Goal: Task Accomplishment & Management: Use online tool/utility

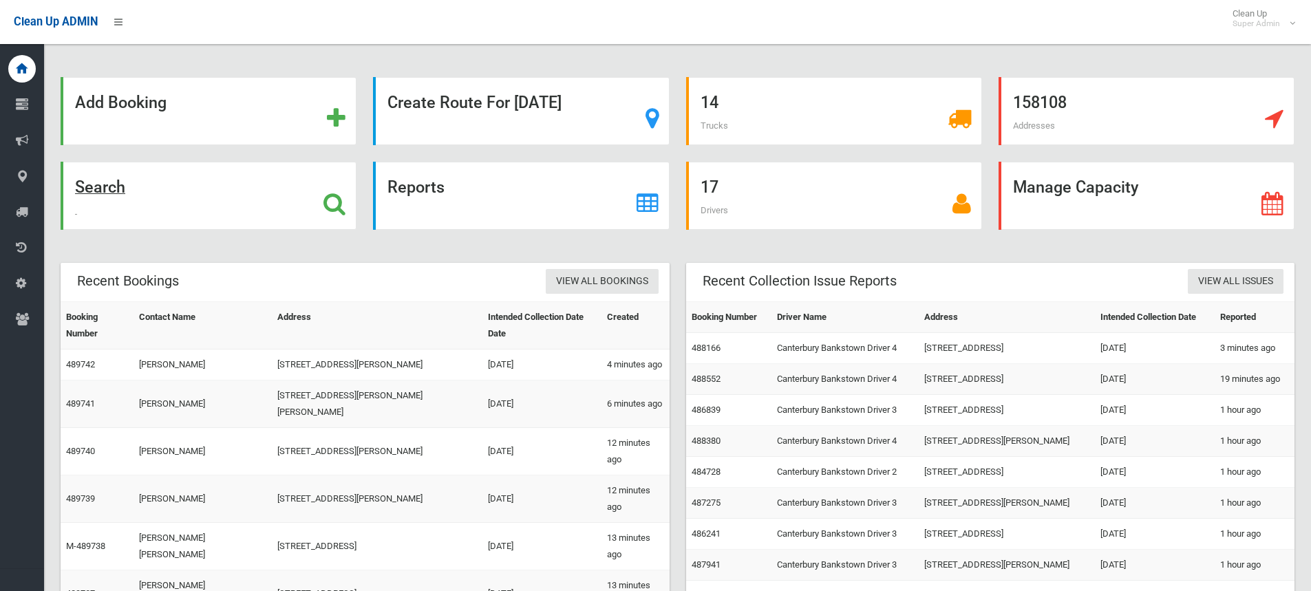
click at [330, 202] on icon at bounding box center [334, 203] width 22 height 23
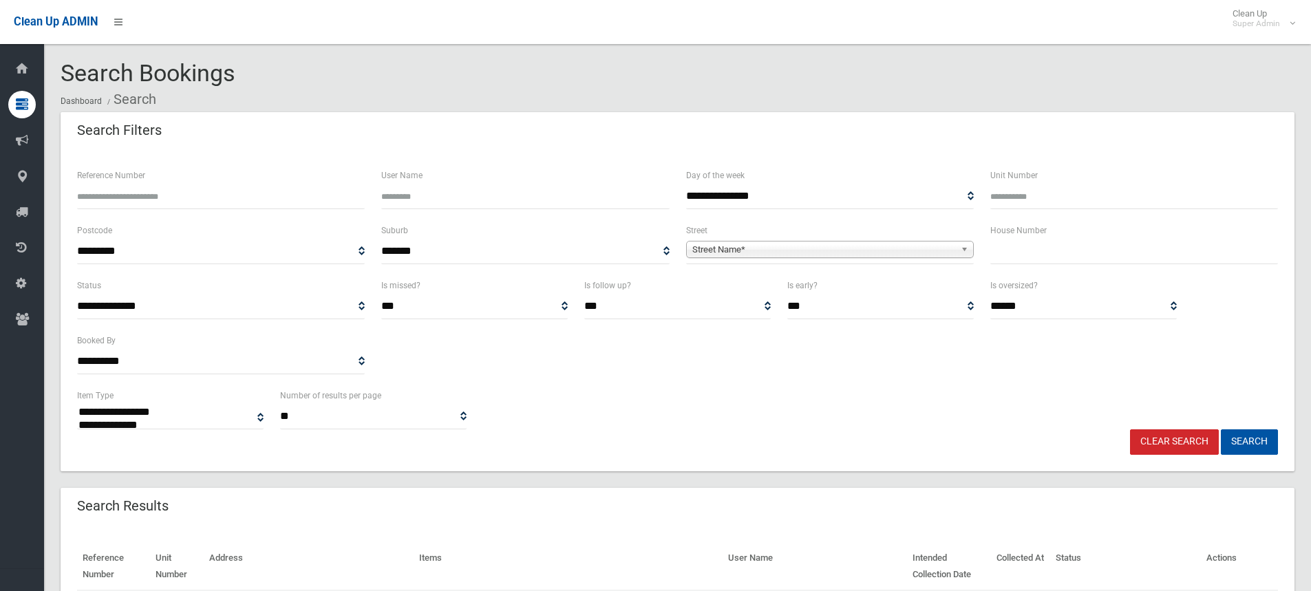
select select
click at [1080, 242] on input "text" at bounding box center [1134, 251] width 288 height 25
type input "***"
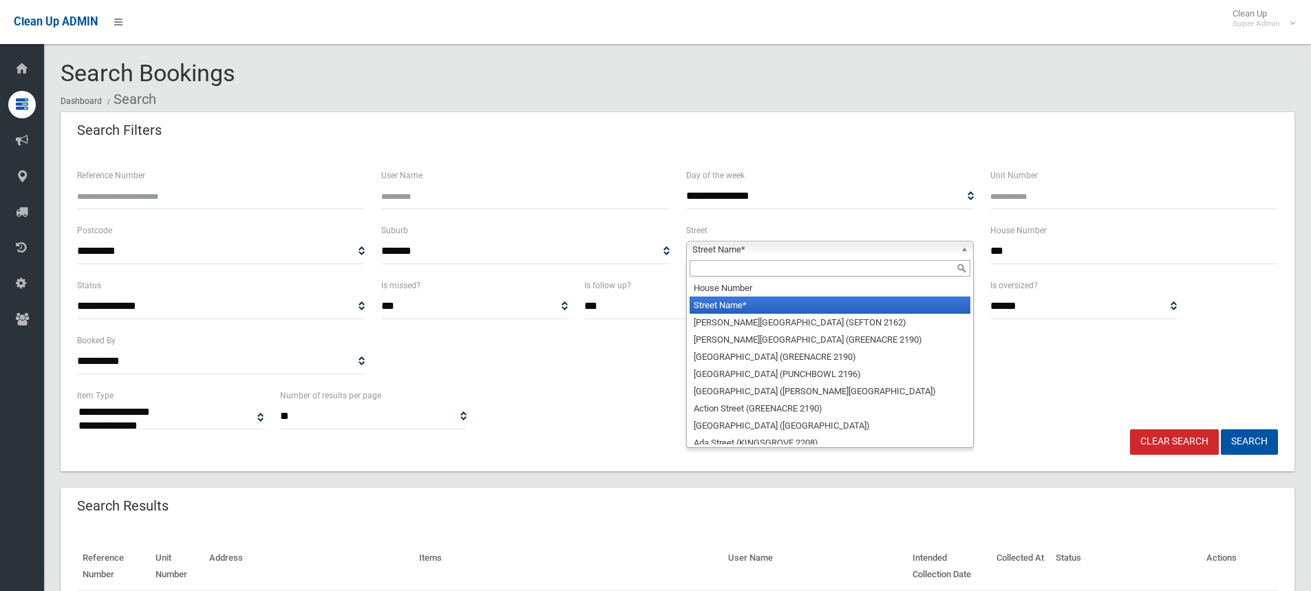
click at [726, 248] on span "Street Name*" at bounding box center [823, 250] width 263 height 17
click at [810, 261] on input "text" at bounding box center [830, 268] width 281 height 17
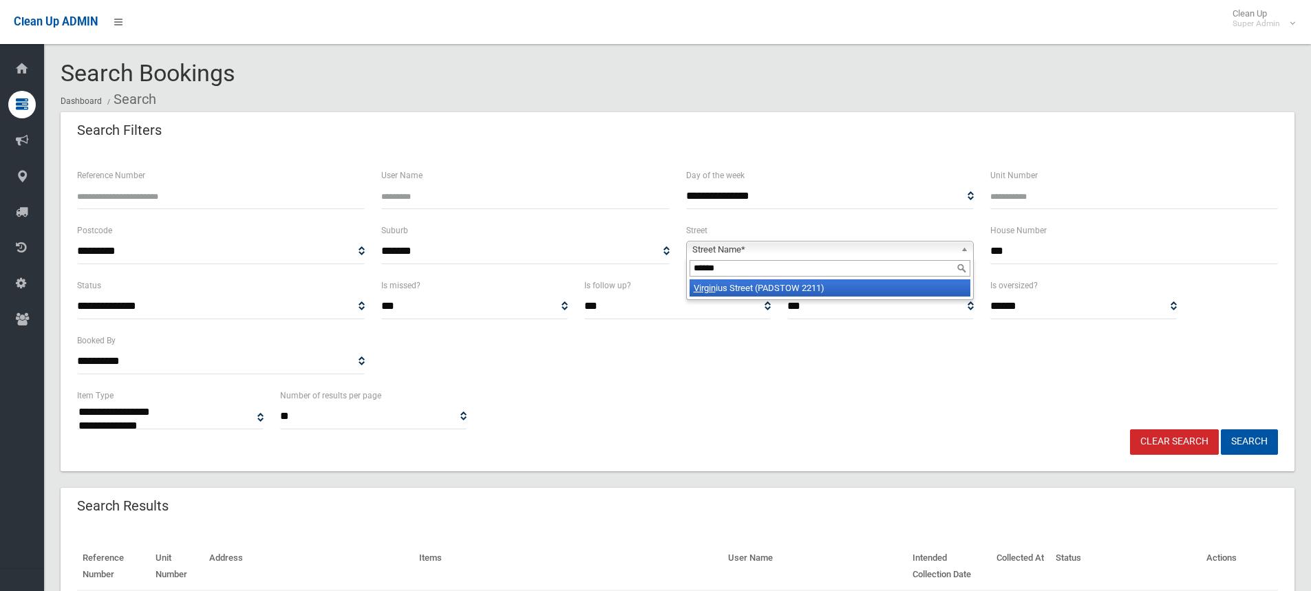
type input "*******"
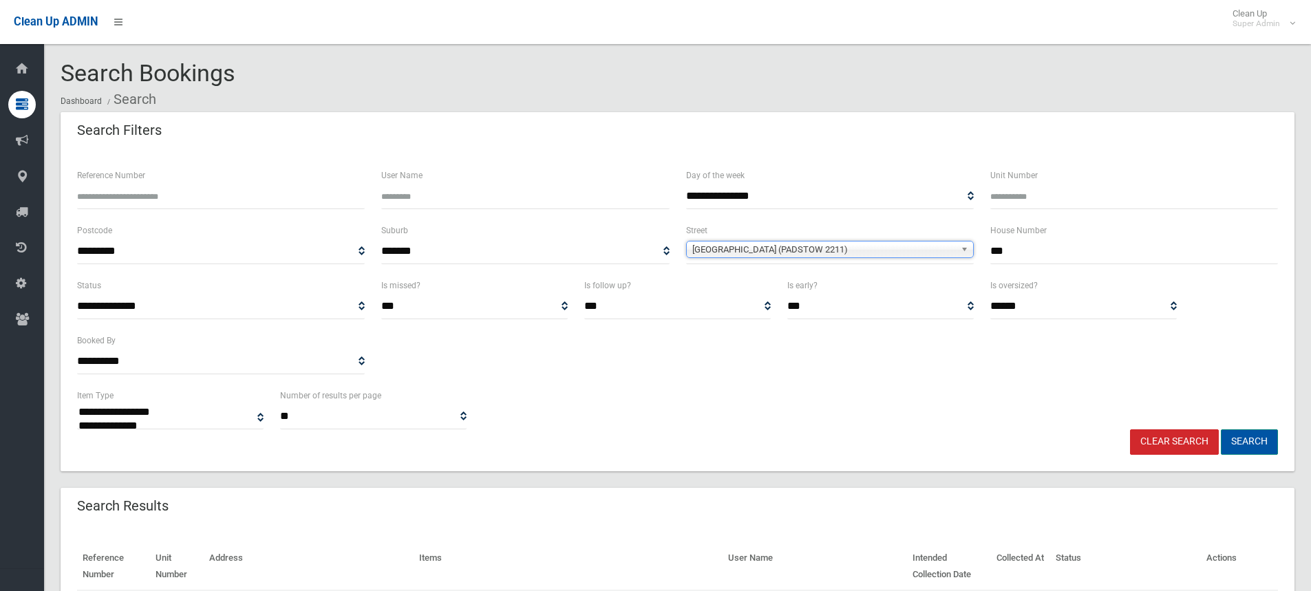
click at [1255, 441] on button "Search" at bounding box center [1249, 441] width 57 height 25
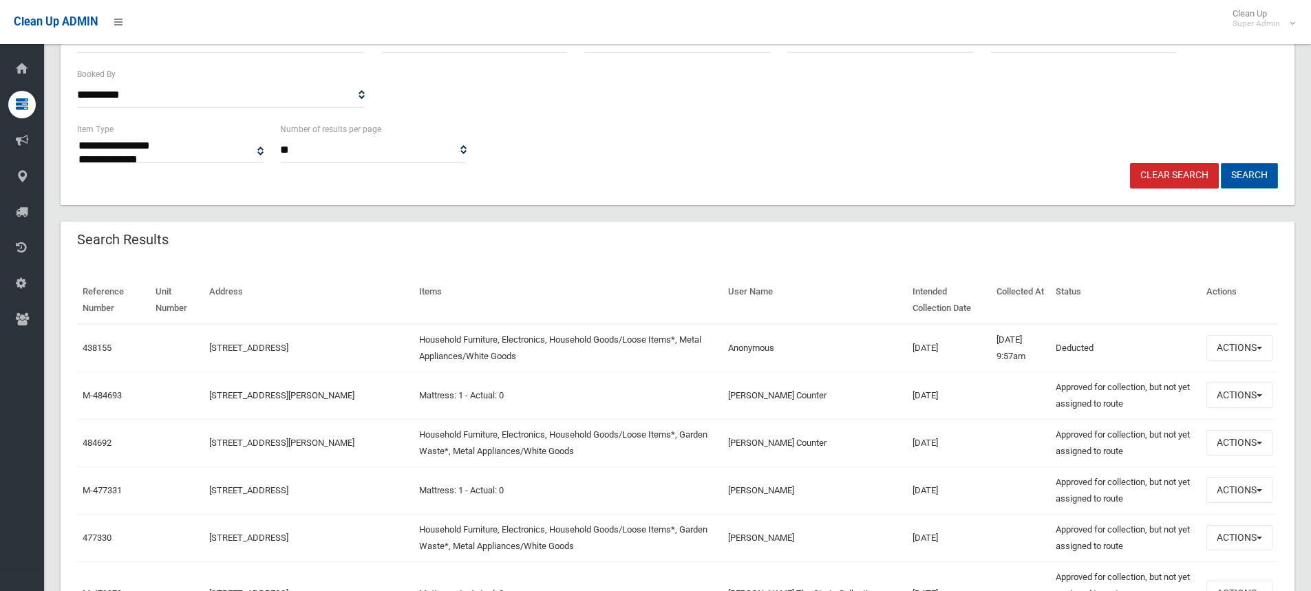
scroll to position [322, 0]
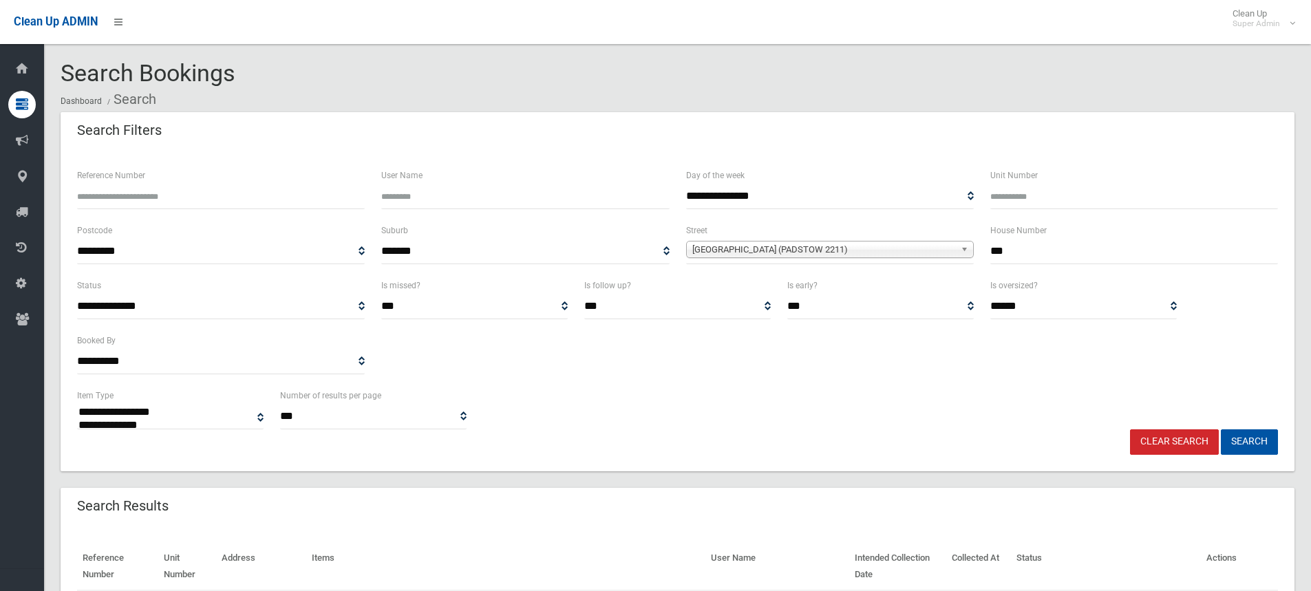
select select
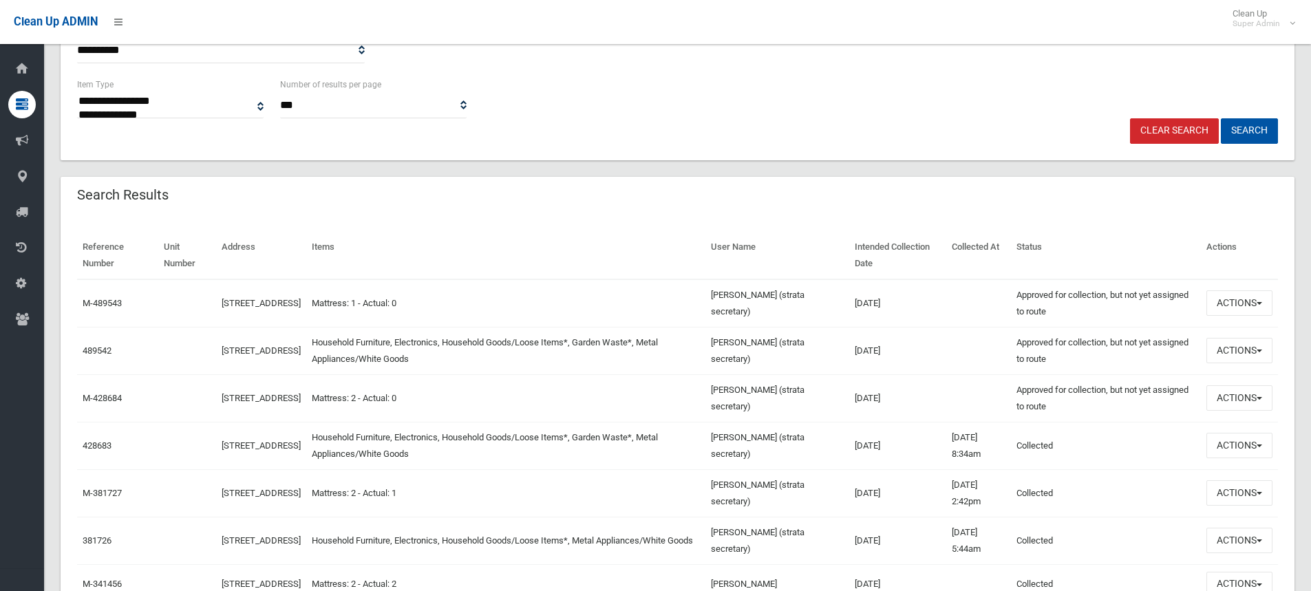
scroll to position [344, 0]
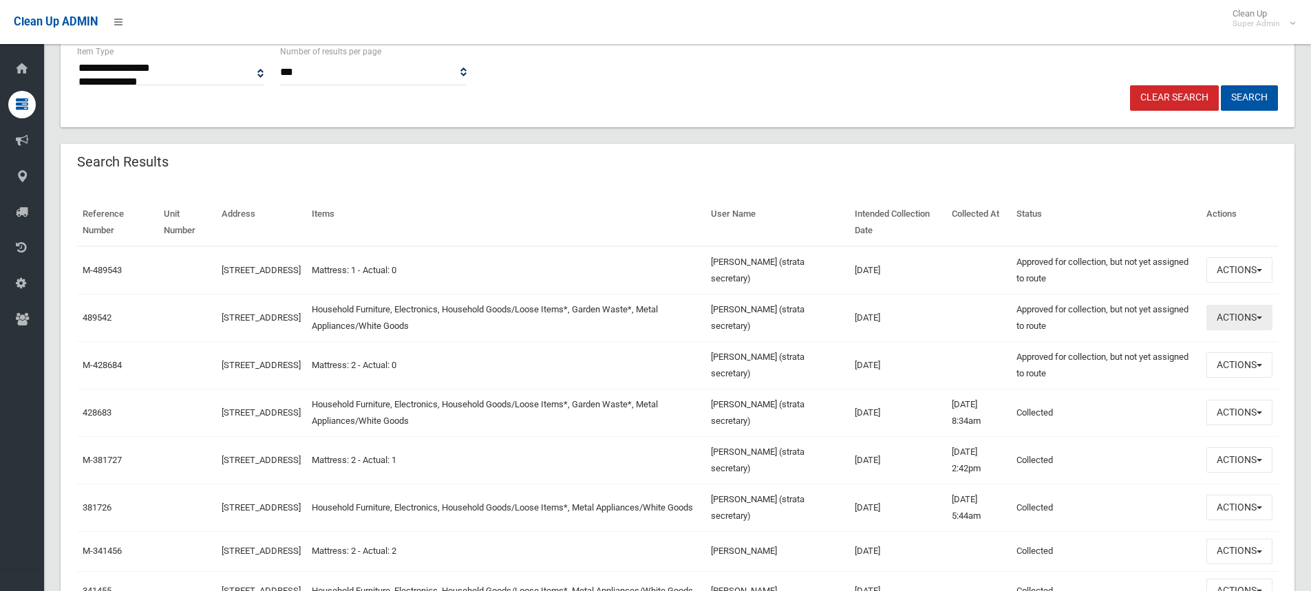
click at [1234, 306] on button "Actions" at bounding box center [1239, 317] width 66 height 25
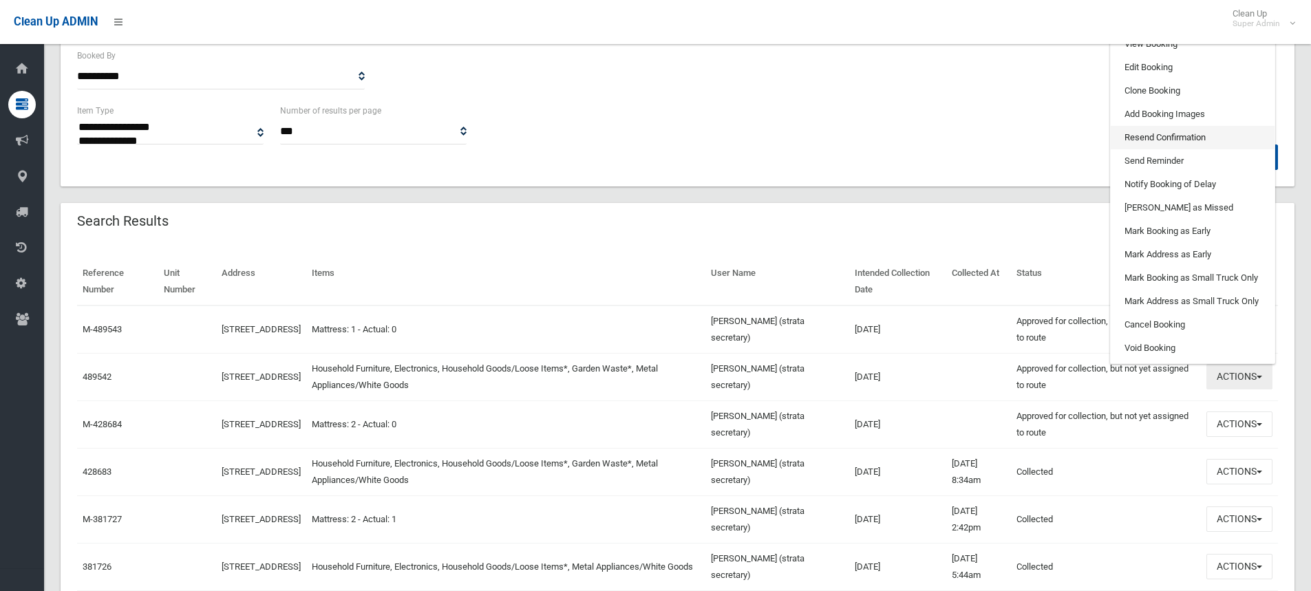
scroll to position [206, 0]
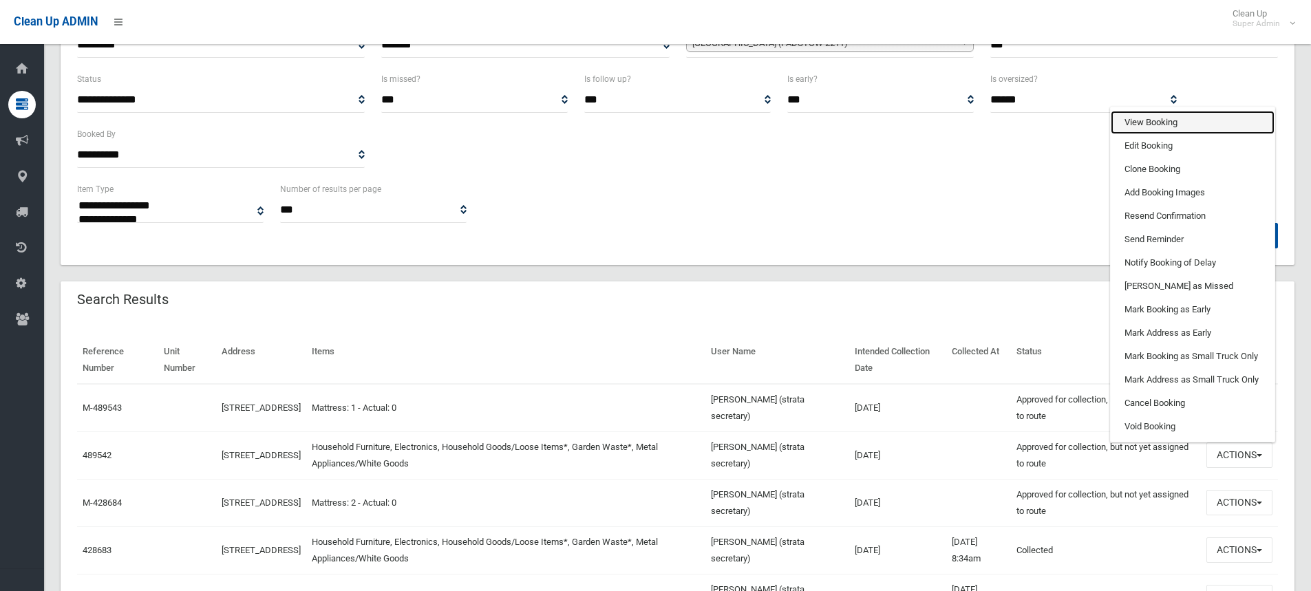
click at [1164, 120] on link "View Booking" at bounding box center [1193, 122] width 164 height 23
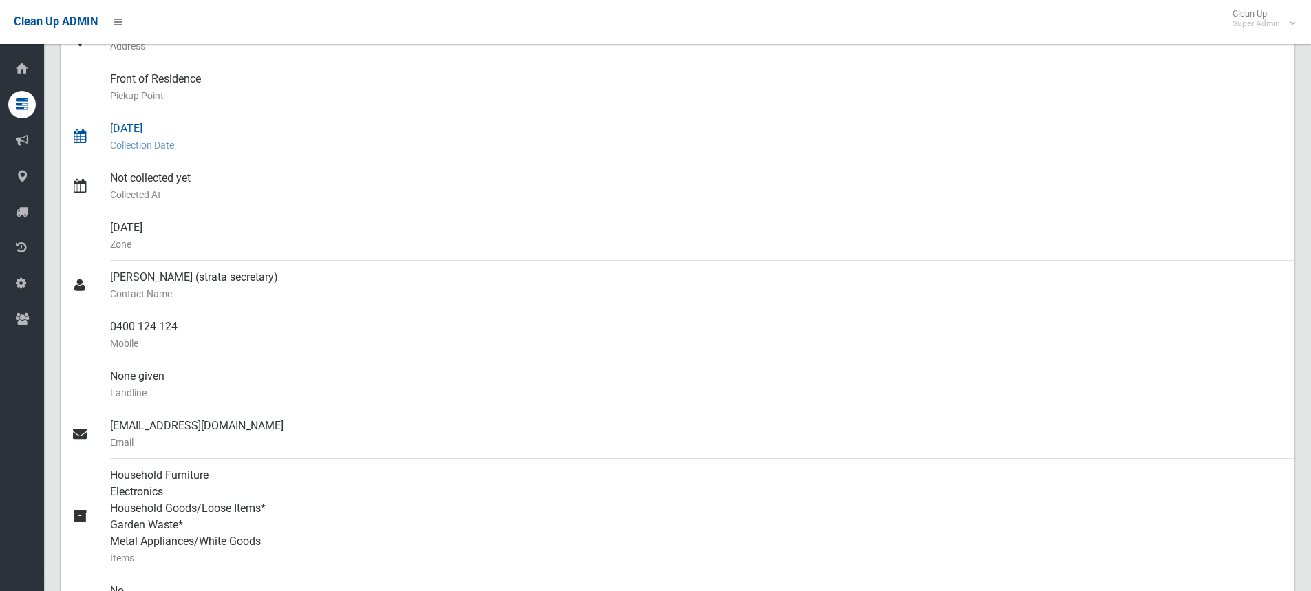
scroll to position [294, 0]
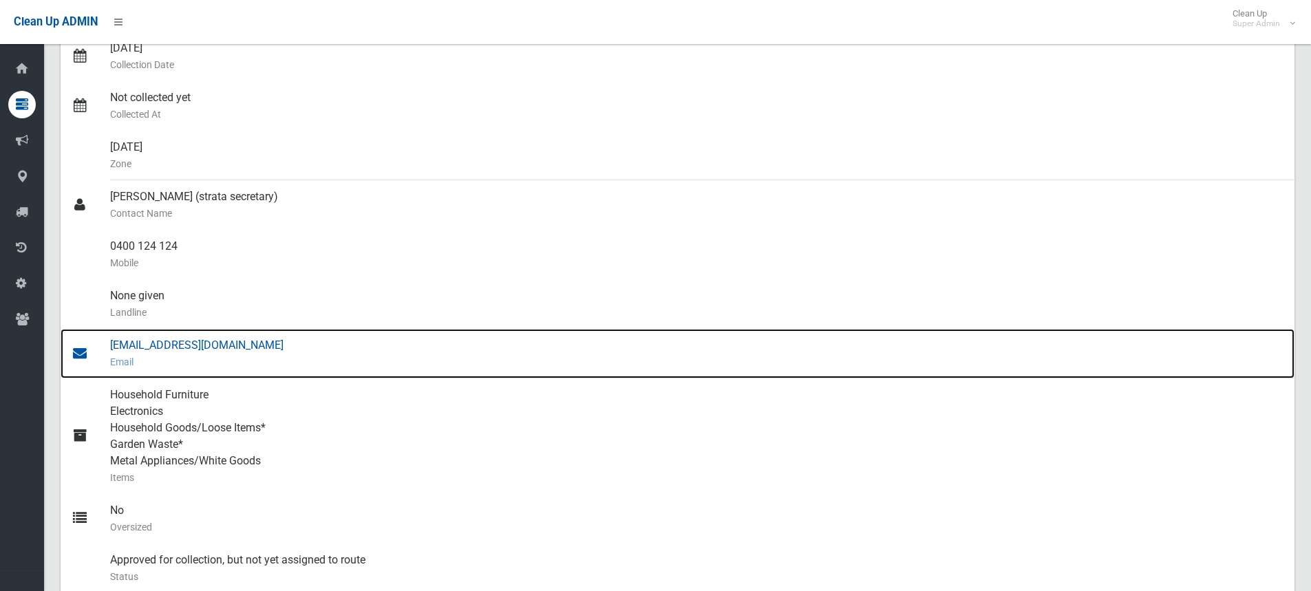
click at [162, 343] on div "georgia173m@gmail.com Email" at bounding box center [696, 354] width 1173 height 50
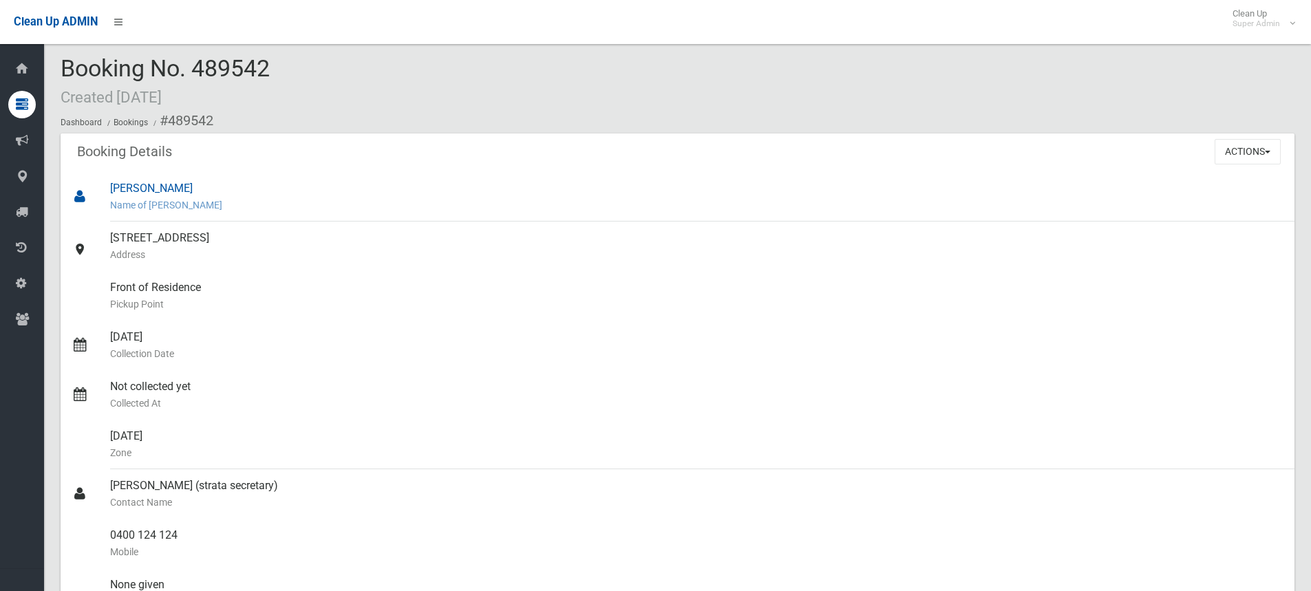
scroll to position [0, 0]
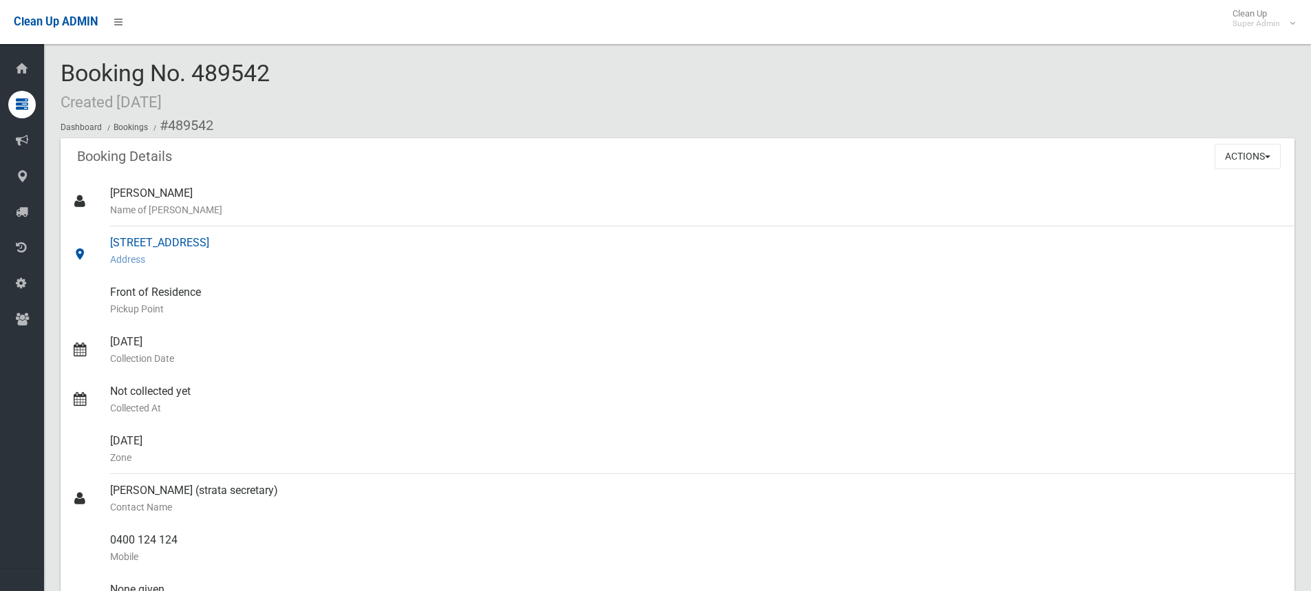
drag, startPoint x: 111, startPoint y: 237, endPoint x: 261, endPoint y: 242, distance: 149.4
click at [261, 242] on div "101 Virginius Street, PADSTOW NSW 2211 Address" at bounding box center [696, 251] width 1173 height 50
copy div "101 Virginius Street, PADSTOW"
